Goal: Task Accomplishment & Management: Complete application form

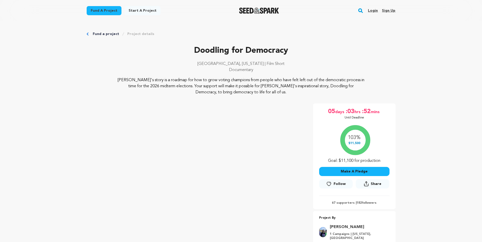
click at [330, 184] on icon at bounding box center [328, 184] width 5 height 5
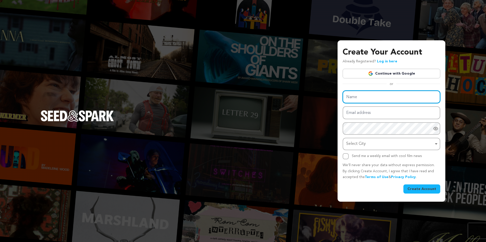
click at [369, 98] on input "Name" at bounding box center [391, 97] width 98 height 13
type input "Viola Wilson"
type input "vwilson@waltonoptions.org"
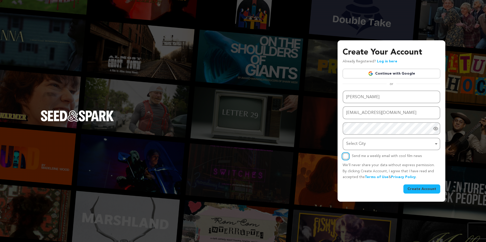
click at [345, 155] on input "Send me a weekly email with cool film news" at bounding box center [345, 156] width 6 height 6
checkbox input "true"
click at [434, 129] on icon "Show password as plain text. Warning: this will display your password on the sc…" at bounding box center [435, 128] width 5 height 5
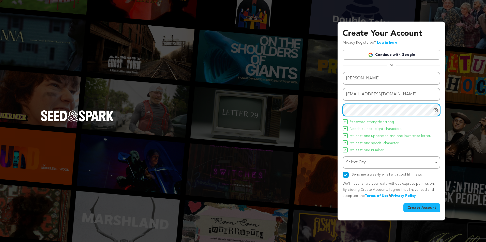
click at [435, 162] on div "Select City Remove item" at bounding box center [391, 162] width 92 height 9
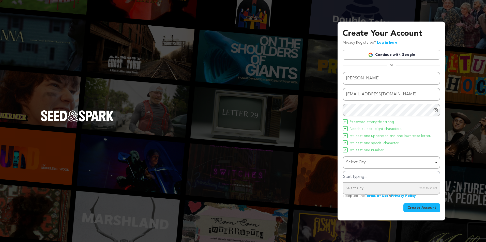
click at [387, 179] on input "Select City" at bounding box center [391, 176] width 96 height 11
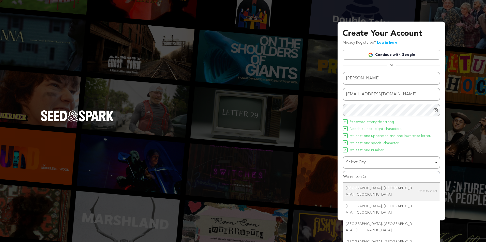
type input "Warrenton Ga"
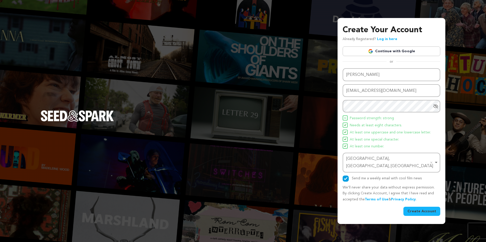
click at [418, 207] on button "Create Account" at bounding box center [421, 211] width 37 height 9
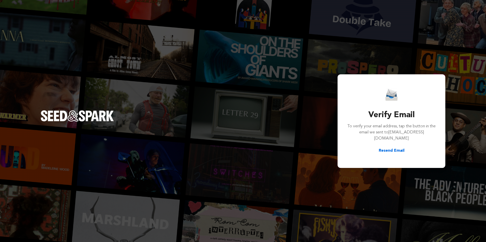
click at [389, 148] on button "Resend Email" at bounding box center [391, 151] width 26 height 6
click at [451, 43] on div "Verify Email To verify your email address, tap the button in the email we sent …" at bounding box center [243, 121] width 486 height 242
click at [300, 200] on div "Verify Email To verify your email address, tap the button in the email we sent …" at bounding box center [243, 121] width 486 height 242
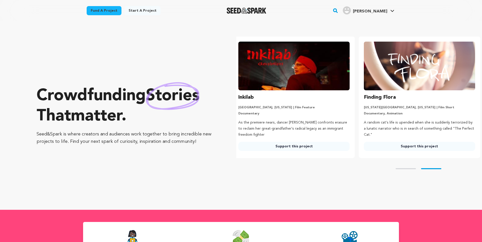
scroll to position [0, 130]
